Goal: Use online tool/utility: Utilize a website feature to perform a specific function

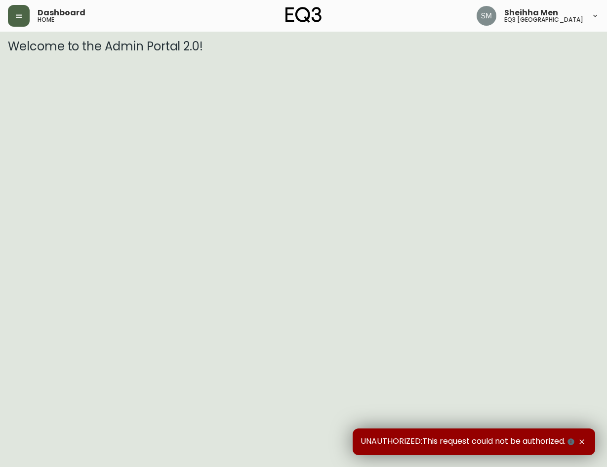
click at [20, 10] on button "button" at bounding box center [19, 16] width 22 height 22
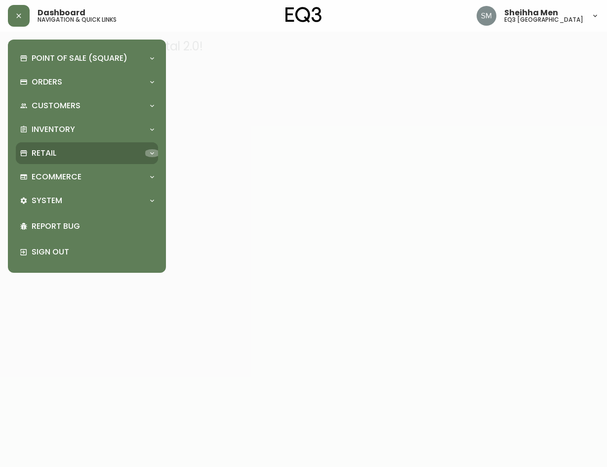
click at [153, 152] on icon at bounding box center [152, 153] width 8 height 8
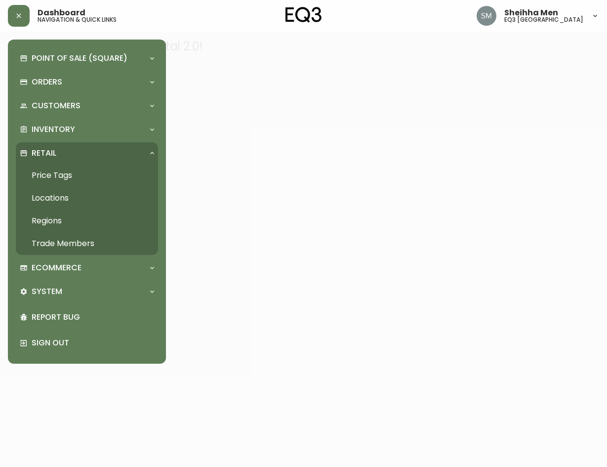
click at [57, 174] on link "Price Tags" at bounding box center [87, 175] width 142 height 23
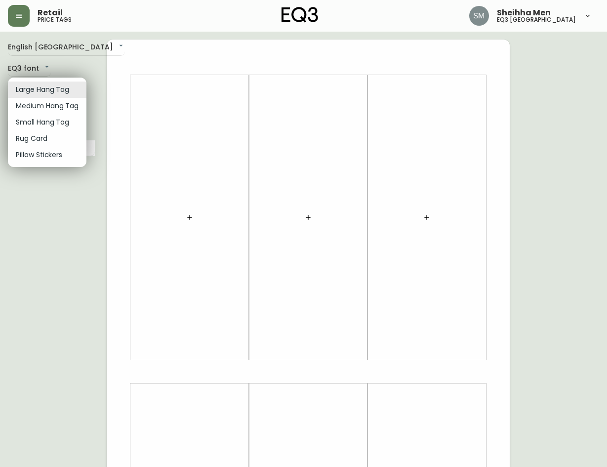
click at [58, 91] on body "Retail price tags Sheihha Men eq3 [GEOGRAPHIC_DATA] English [GEOGRAPHIC_DATA] e…" at bounding box center [303, 351] width 607 height 703
click at [55, 127] on li "Small Hang Tag" at bounding box center [47, 122] width 79 height 16
type input "small"
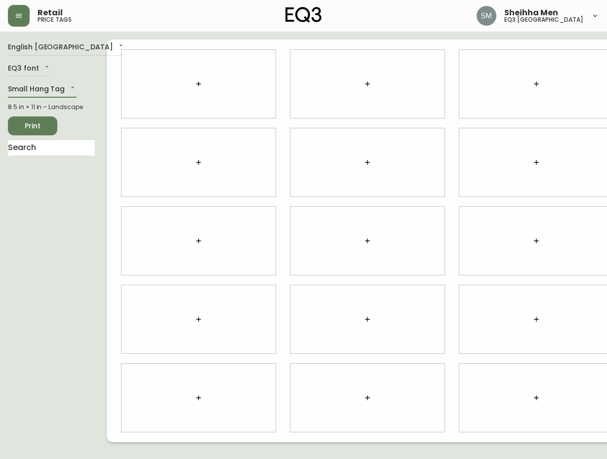
click at [195, 84] on icon "button" at bounding box center [199, 84] width 8 height 8
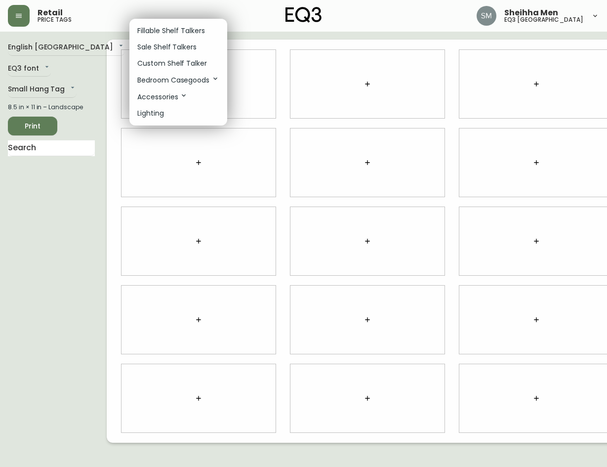
click at [143, 43] on p "Sale Shelf Talkers" at bounding box center [166, 47] width 59 height 10
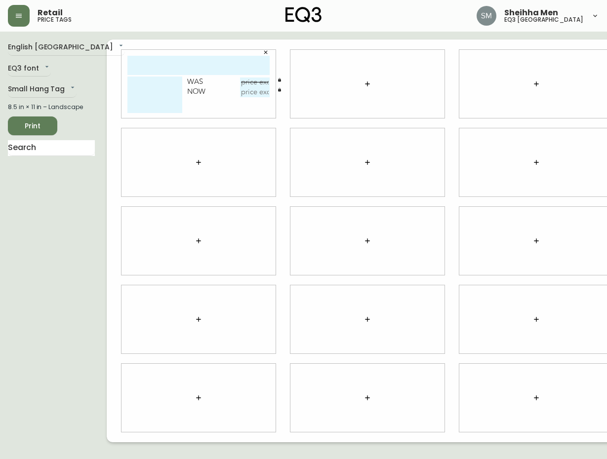
click at [459, 158] on div at bounding box center [536, 162] width 154 height 68
click at [127, 70] on input "text" at bounding box center [198, 65] width 142 height 19
paste input "DUO 20IN BOOKSHELF"
drag, startPoint x: 160, startPoint y: 65, endPoint x: 126, endPoint y: 67, distance: 33.6
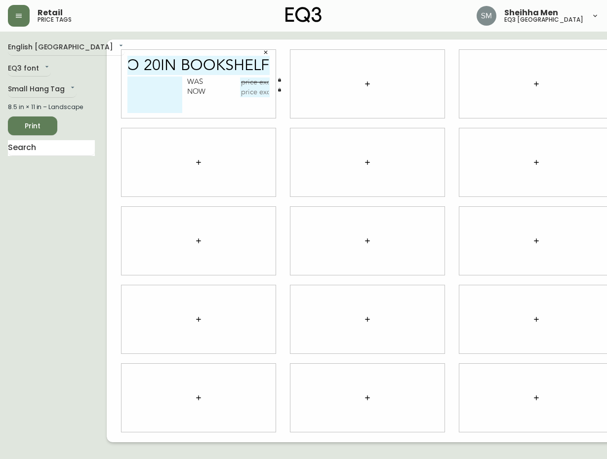
click at [127, 67] on input "DUO 20IN BOOKSHELF" at bounding box center [198, 65] width 142 height 19
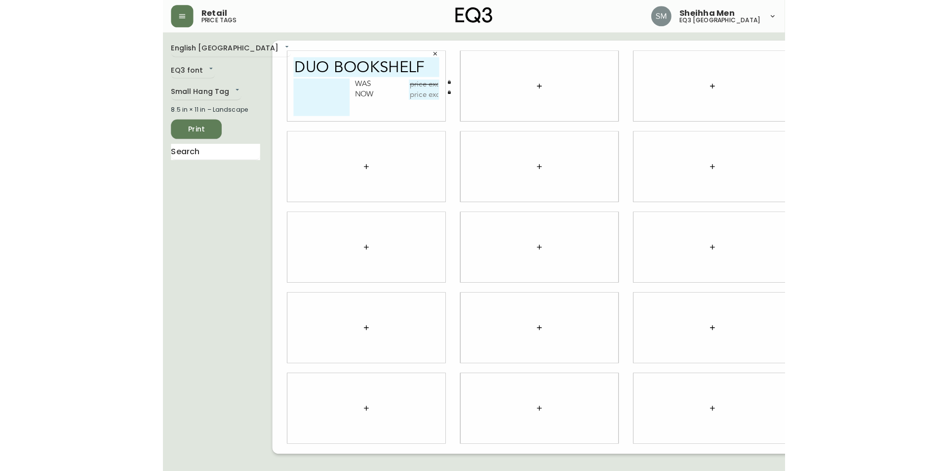
scroll to position [0, 0]
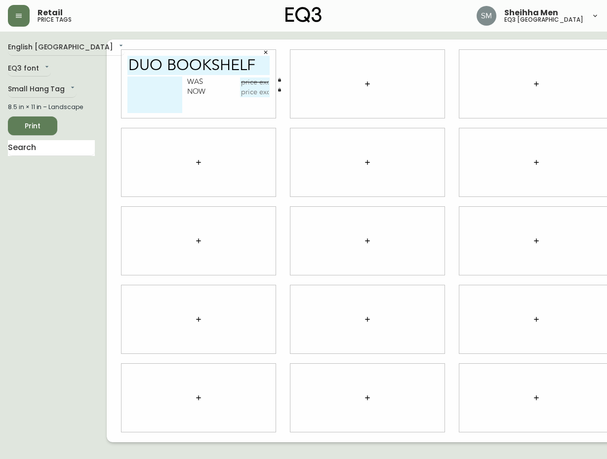
type input "DUO BOOKSHELF"
click at [127, 80] on textarea at bounding box center [154, 95] width 55 height 37
click at [481, 86] on div at bounding box center [536, 84] width 154 height 68
click at [128, 90] on textarea "20"" at bounding box center [154, 95] width 55 height 37
paste textarea "CHAMPAGNE"
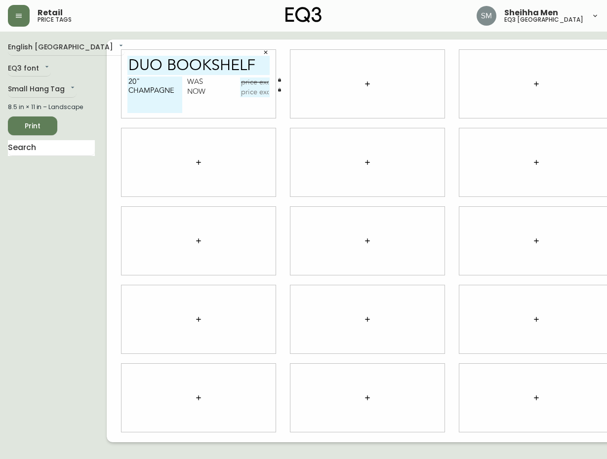
type textarea "20" CHAMPAGNE"
click at [240, 82] on input "text" at bounding box center [255, 83] width 30 height 10
click at [405, 26] on div "Retail price tags Sheihha Men eq3 [GEOGRAPHIC_DATA]" at bounding box center [303, 16] width 591 height 32
click at [240, 80] on input "text" at bounding box center [255, 83] width 30 height 10
type input "79.99"
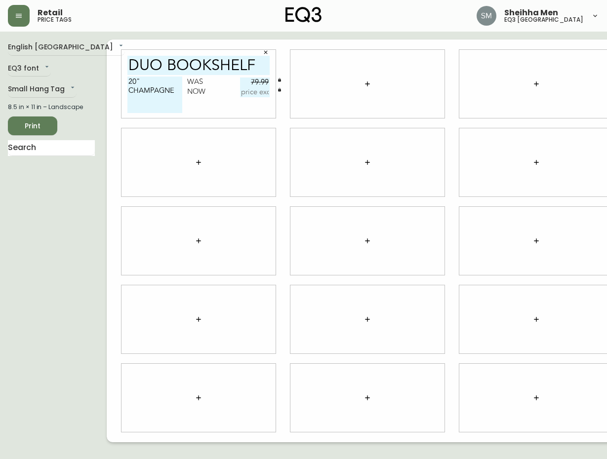
click at [275, 16] on div "Retail price tags Sheihha Men eq3 [GEOGRAPHIC_DATA]" at bounding box center [303, 16] width 591 height 32
click at [240, 93] on input "text" at bounding box center [255, 92] width 30 height 10
type input "39.95"
click at [232, 122] on div "DUO BOOKSHELF 20" CHAMPAGNE Was 79.99 Now 39.95" at bounding box center [198, 84] width 169 height 79
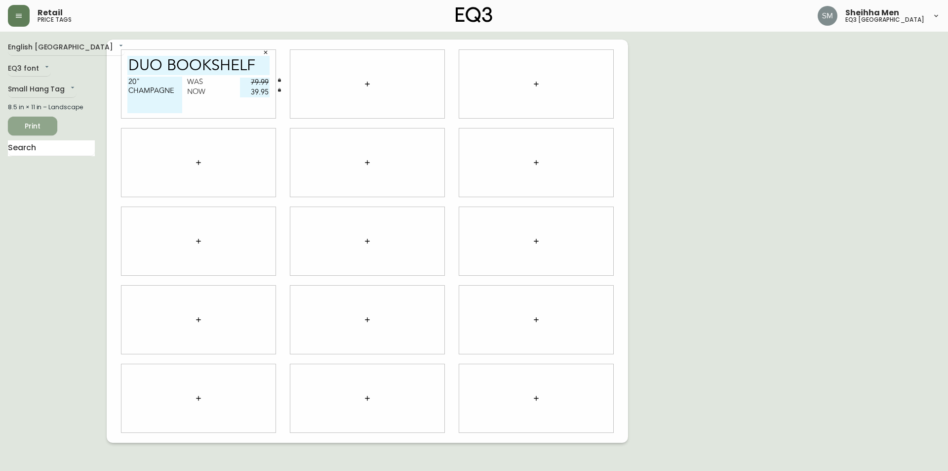
click at [46, 125] on span "Print" at bounding box center [33, 126] width 34 height 12
click at [607, 368] on div "English Canada en_CA EQ3 font EQ3 Small Hang Tag small 8.5 in × 11 in – Landsca…" at bounding box center [474, 241] width 933 height 403
click at [266, 53] on icon "button" at bounding box center [266, 52] width 6 height 6
